Goal: Task Accomplishment & Management: Manage account settings

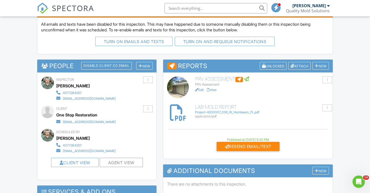
scroll to position [225, 0]
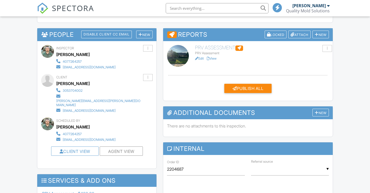
scroll to position [171, 0]
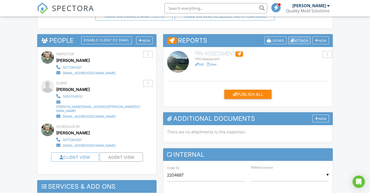
click at [303, 41] on div "Attach" at bounding box center [299, 40] width 22 height 8
click at [297, 41] on div at bounding box center [185, 94] width 370 height 241
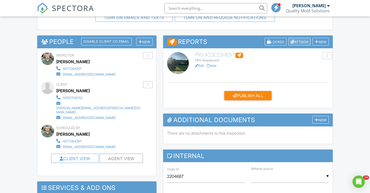
scroll to position [0, 0]
click at [297, 41] on div "Attach" at bounding box center [299, 42] width 22 height 8
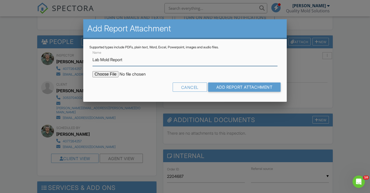
type input "Lab Mold Report"
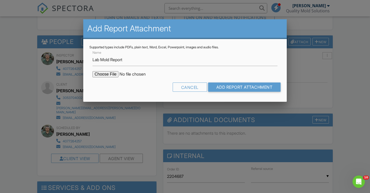
click at [105, 74] on input "file" at bounding box center [135, 74] width 87 height 6
type input "C:\fakepath\Project-4203757_715 Carrigan Ave.pdf"
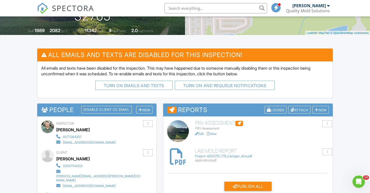
scroll to position [143, 0]
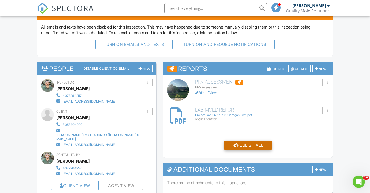
click at [242, 143] on div "Publish All" at bounding box center [247, 144] width 47 height 9
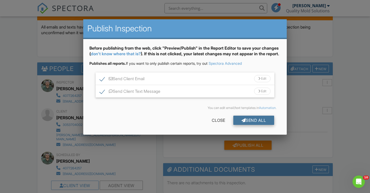
click at [253, 125] on div "Send All" at bounding box center [253, 120] width 41 height 9
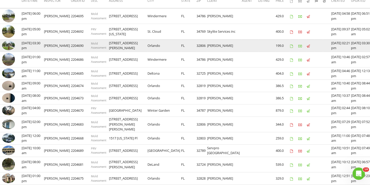
scroll to position [65, 0]
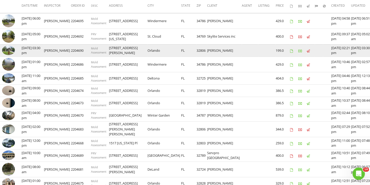
click at [10, 50] on img at bounding box center [8, 49] width 13 height 9
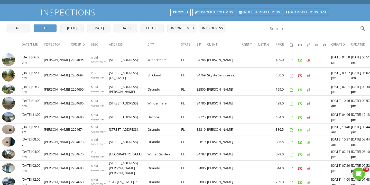
scroll to position [23, 0]
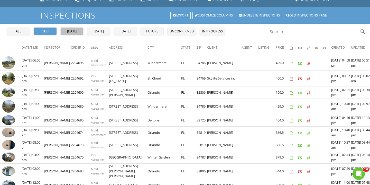
click at [70, 29] on div "yesterday" at bounding box center [72, 31] width 18 height 5
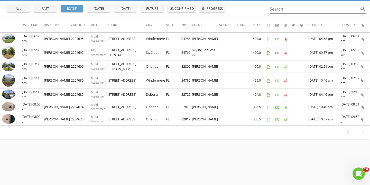
scroll to position [55, 0]
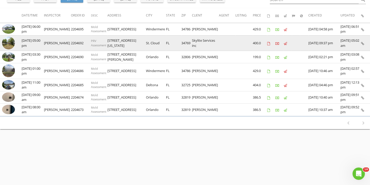
click at [7, 43] on img at bounding box center [8, 42] width 13 height 13
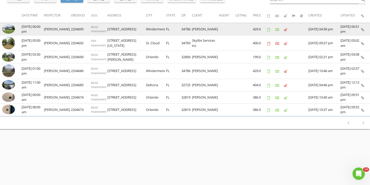
click at [12, 29] on img at bounding box center [8, 28] width 13 height 9
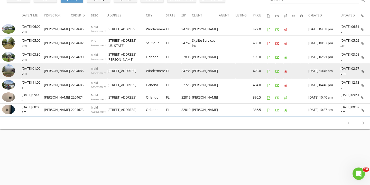
click at [12, 69] on img at bounding box center [8, 70] width 13 height 13
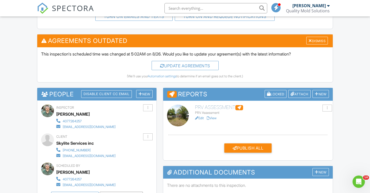
scroll to position [130, 0]
